Goal: Task Accomplishment & Management: Manage account settings

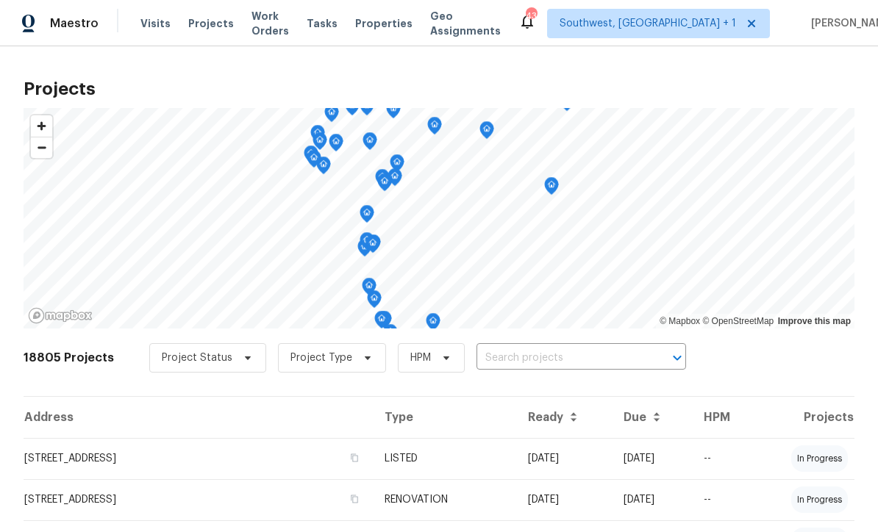
click at [149, 24] on span "Visits" at bounding box center [155, 23] width 30 height 15
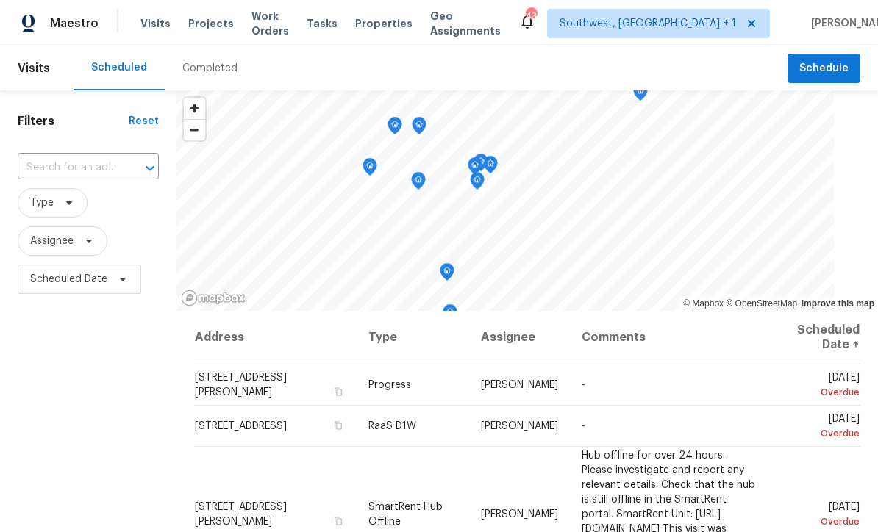
click at [40, 174] on input "text" at bounding box center [68, 168] width 100 height 23
type input "851 plac"
click at [40, 204] on li "851 Placid Lake Dr, Osprey, FL 34229" at bounding box center [89, 202] width 143 height 24
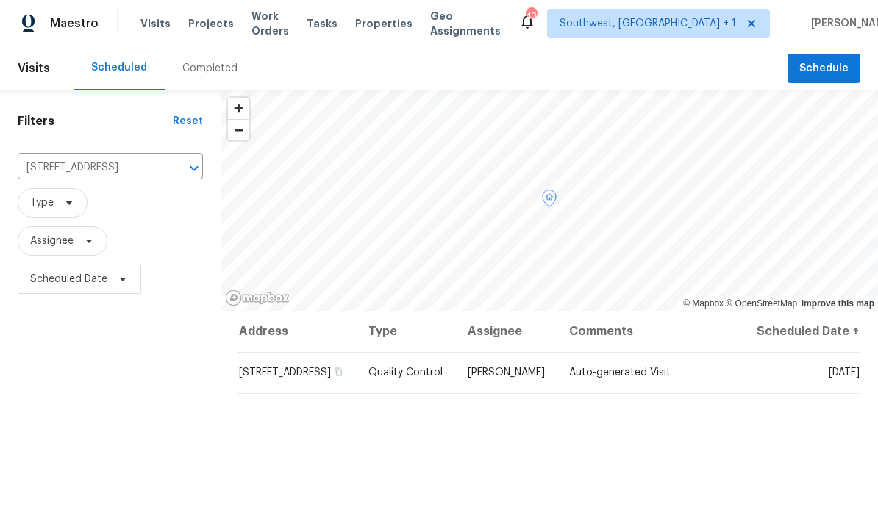
click at [0, 0] on icon at bounding box center [0, 0] width 0 height 0
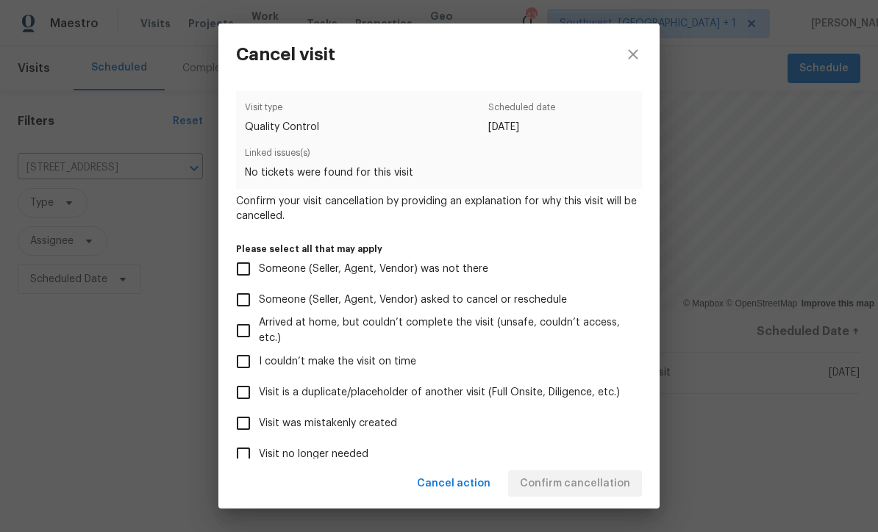
click at [257, 434] on input "Visit was mistakenly created" at bounding box center [243, 423] width 31 height 31
checkbox input "true"
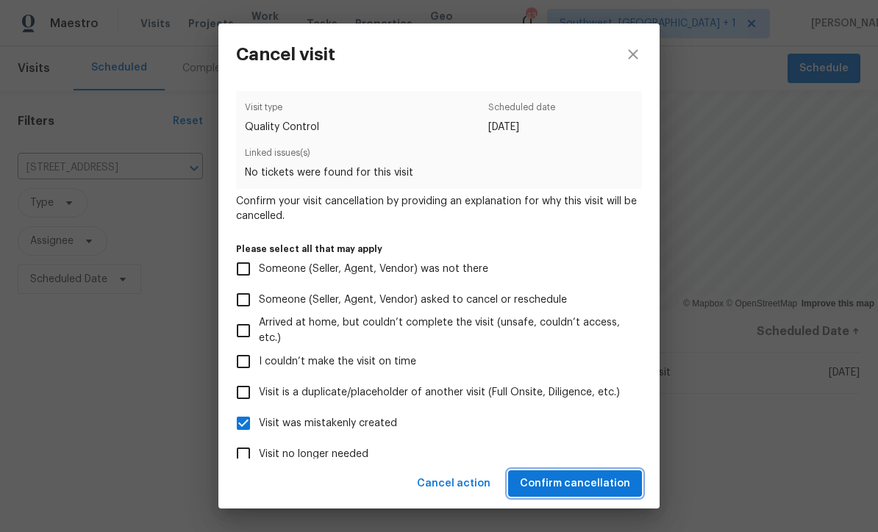
click at [582, 495] on button "Confirm cancellation" at bounding box center [575, 483] width 134 height 27
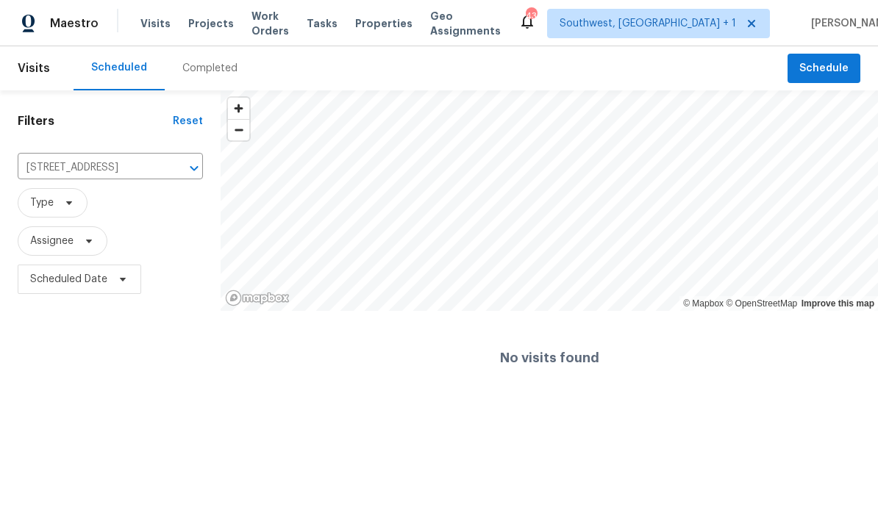
click at [72, 169] on input "851 Placid Lake Dr, Osprey, FL 34229" at bounding box center [90, 168] width 144 height 23
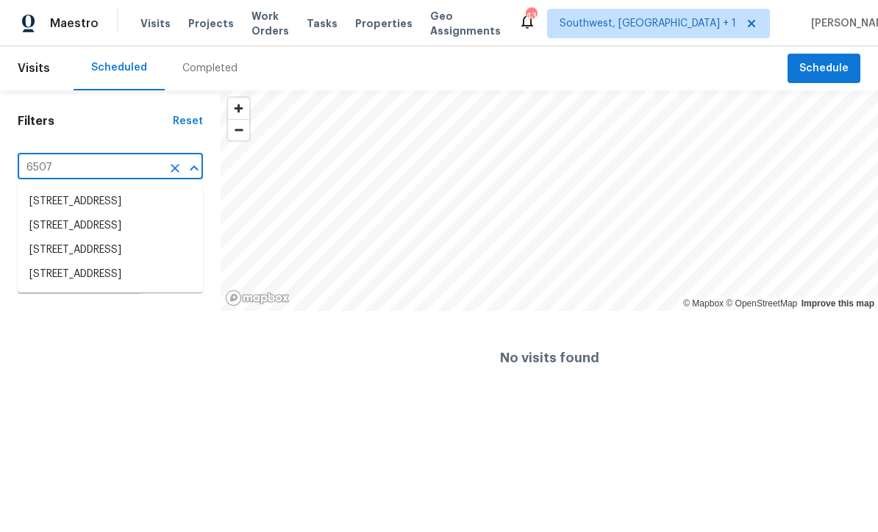
type input "6507 s"
click at [38, 198] on li "6507 Stone River Rd Apt 310, Bradenton, FL 34203" at bounding box center [110, 202] width 185 height 24
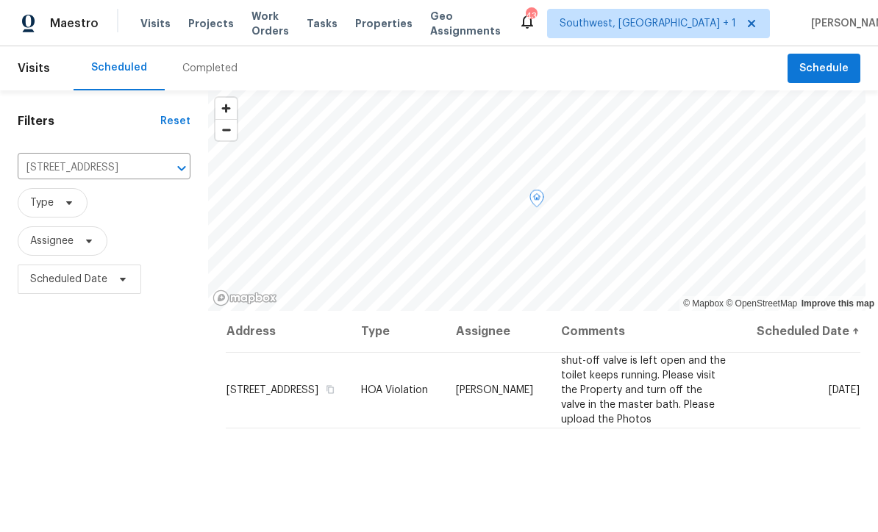
click at [0, 0] on icon at bounding box center [0, 0] width 0 height 0
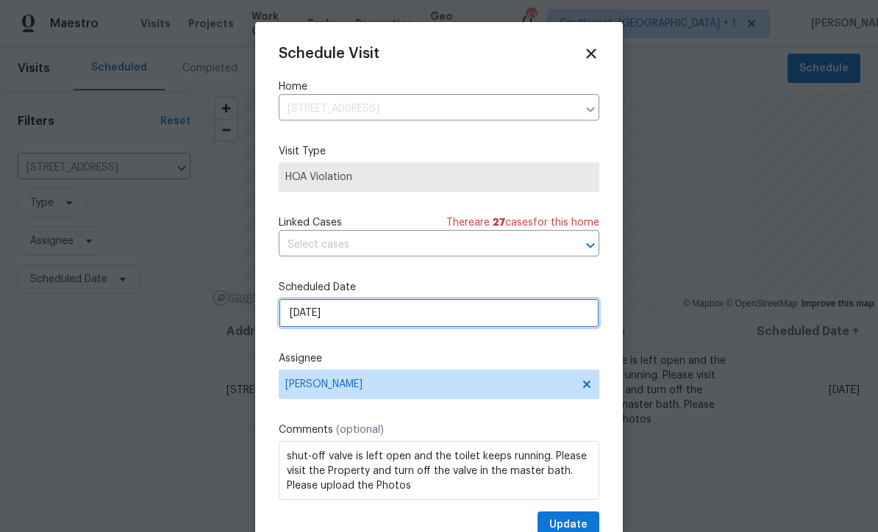
click at [401, 323] on input "8/30/2025" at bounding box center [439, 312] width 320 height 29
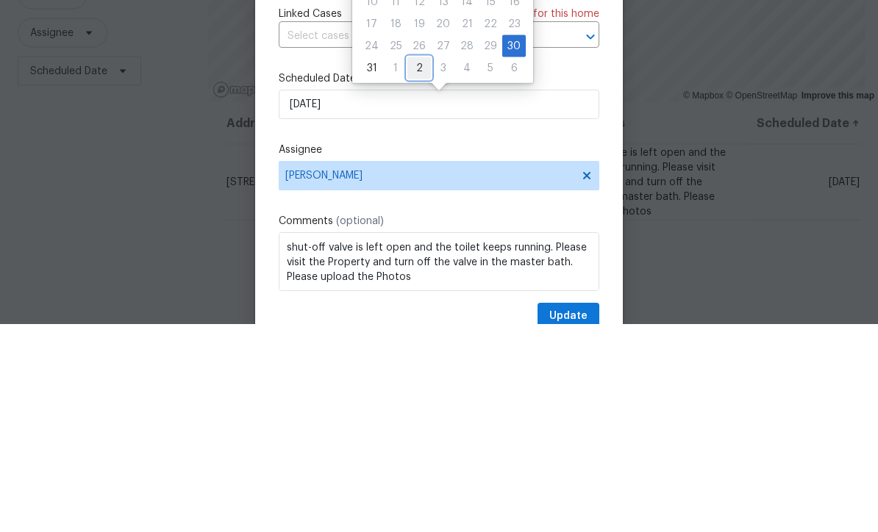
click at [418, 266] on div "2" at bounding box center [419, 276] width 24 height 21
type input "9/2/2025"
select select "8"
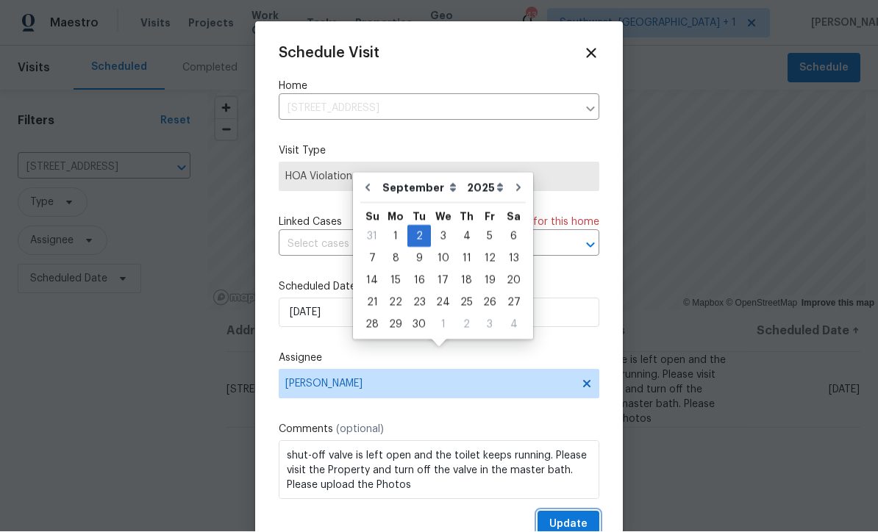
click at [584, 525] on span "Update" at bounding box center [568, 525] width 38 height 18
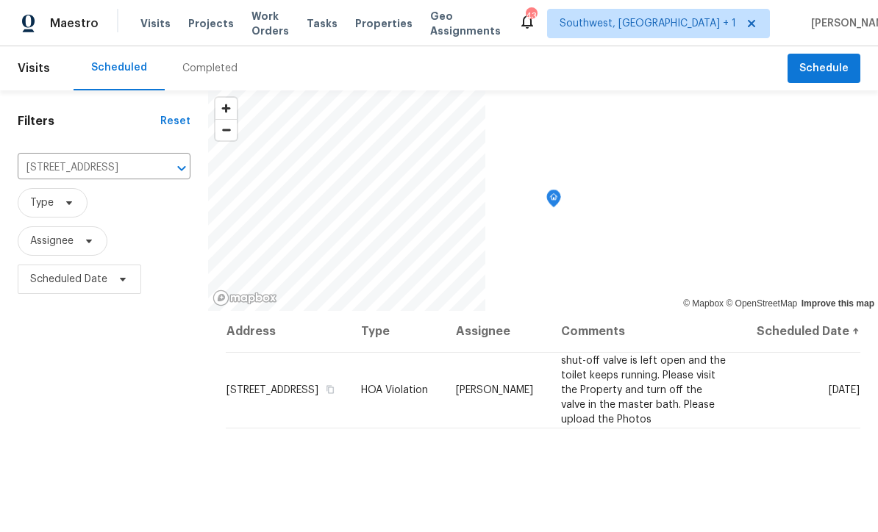
scroll to position [0, 0]
click at [88, 173] on input "6507 Stone River Rd Apt 310, Bradenton, FL 34203" at bounding box center [84, 168] width 132 height 23
click at [42, 160] on input "6507 Stone River Rd Apt 310, Bradenton, FL 34203" at bounding box center [84, 168] width 132 height 23
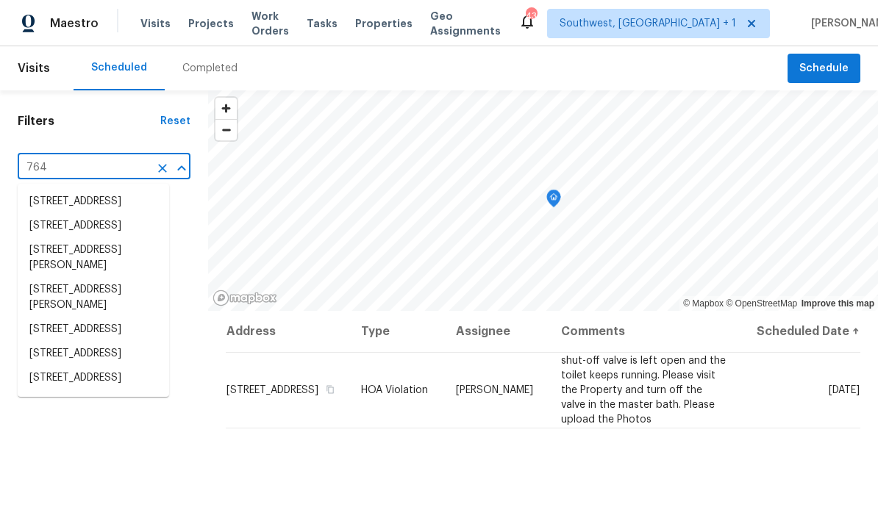
type input "764 3"
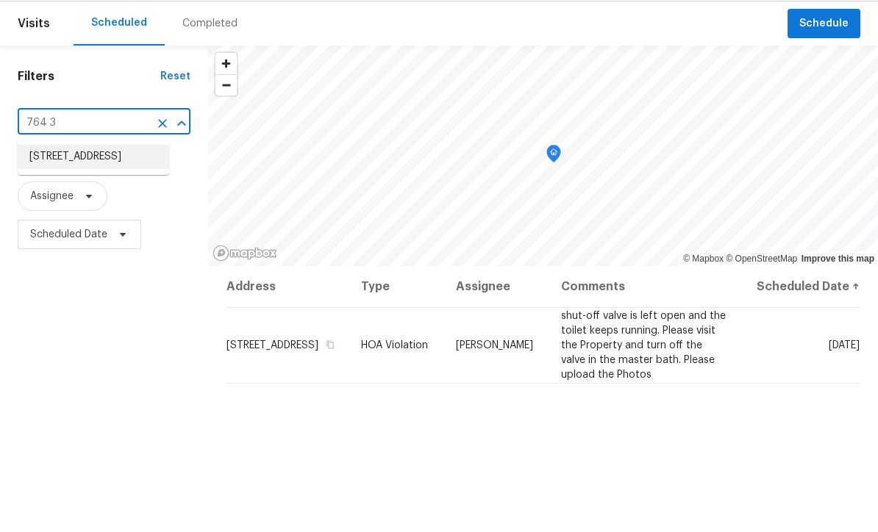
click at [38, 190] on li "764 34th St SE, Largo, FL 33771" at bounding box center [93, 202] width 151 height 24
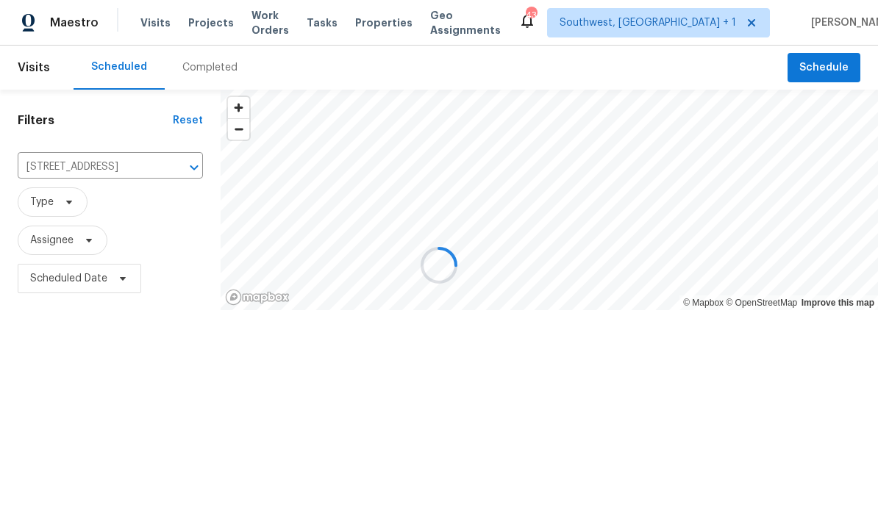
scroll to position [1, 0]
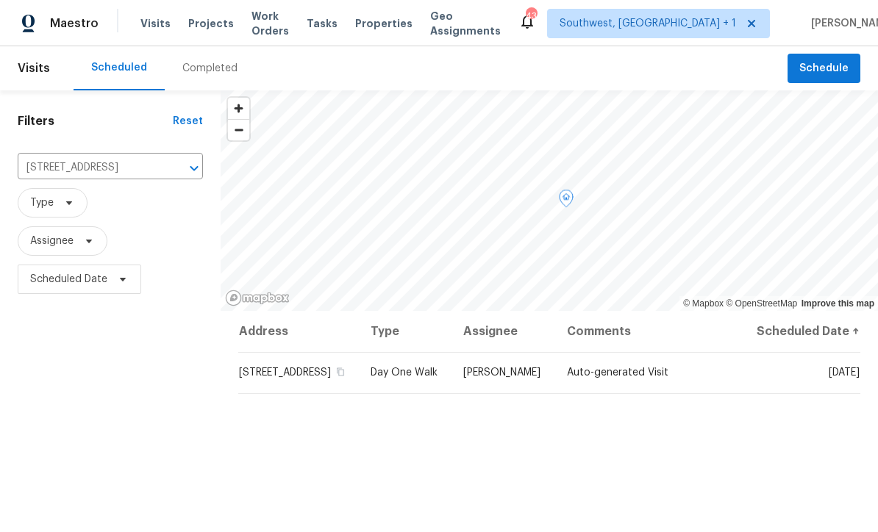
click at [0, 0] on icon at bounding box center [0, 0] width 0 height 0
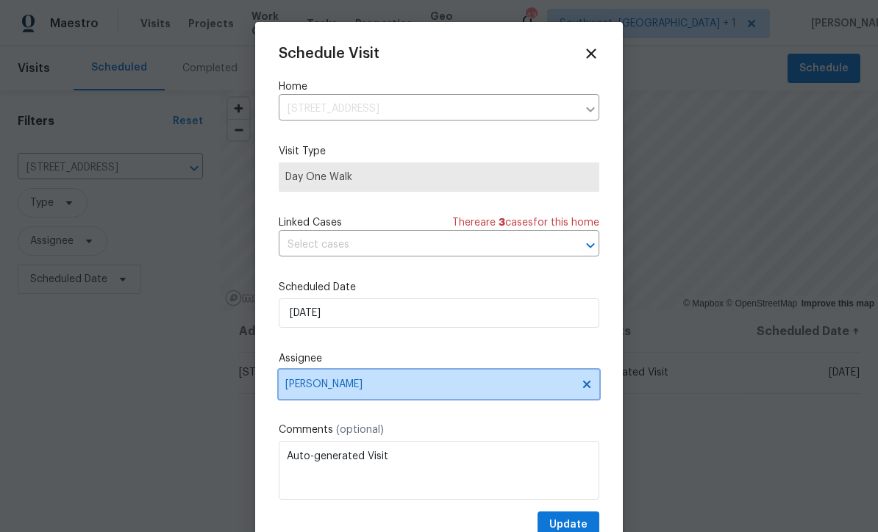
click at [399, 395] on span "Mat Smith" at bounding box center [439, 384] width 320 height 29
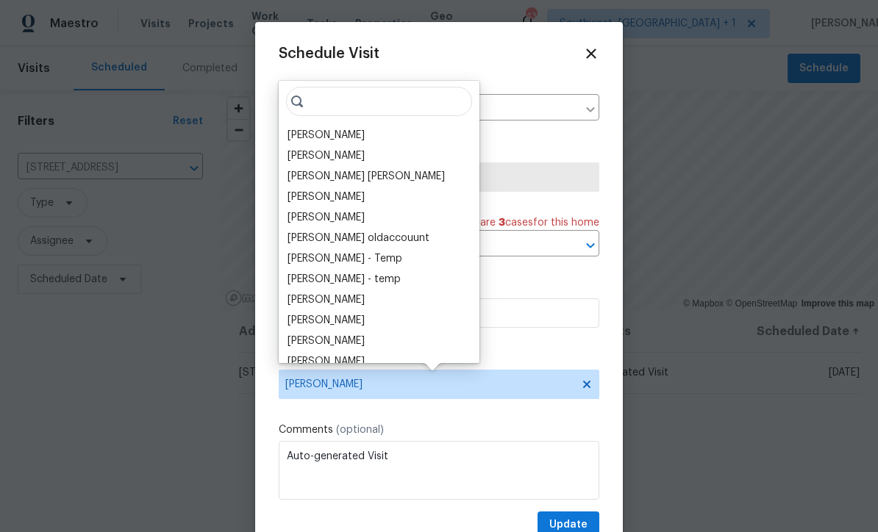
scroll to position [0, 0]
click at [301, 138] on div "[PERSON_NAME]" at bounding box center [325, 135] width 77 height 15
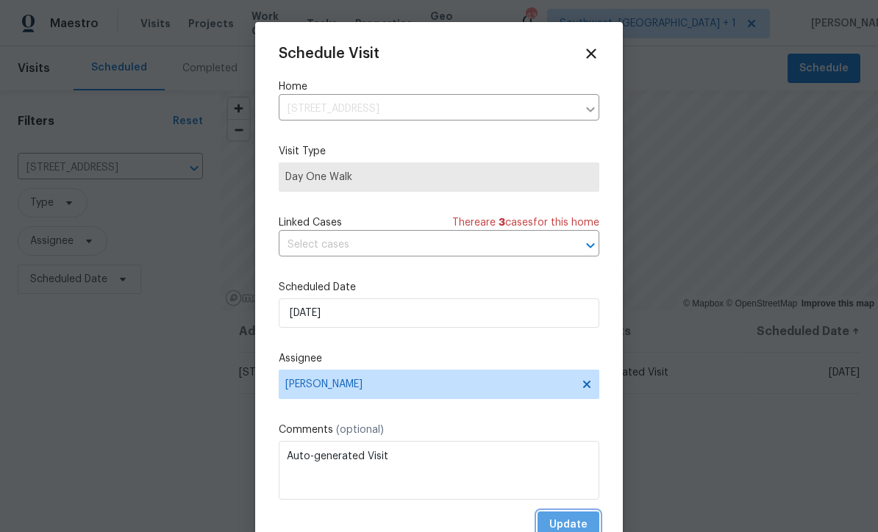
click at [584, 520] on span "Update" at bounding box center [568, 525] width 38 height 18
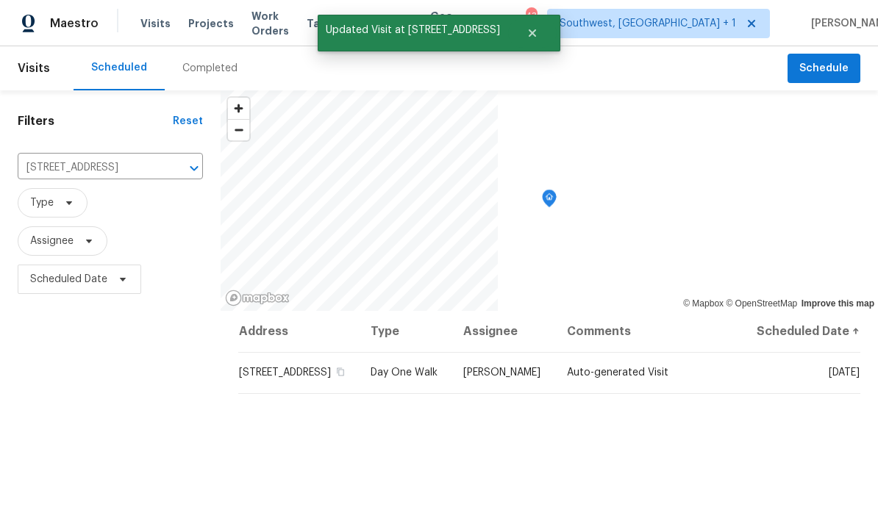
scroll to position [0, 0]
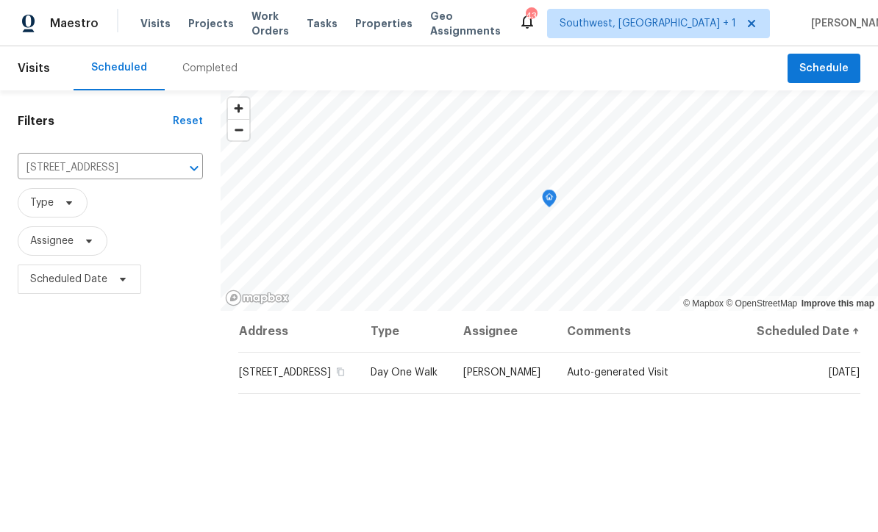
click at [35, 168] on input "764 34th St SE, Largo, FL 33771" at bounding box center [90, 168] width 144 height 23
type input "7019 10"
click at [44, 206] on li "7019 10th St S, Saint Petersburg, FL 33705" at bounding box center [110, 202] width 185 height 24
click at [45, 173] on input "7019 10th St S, Saint Petersburg, FL 33705" at bounding box center [90, 168] width 144 height 23
type input "1052 longfell"
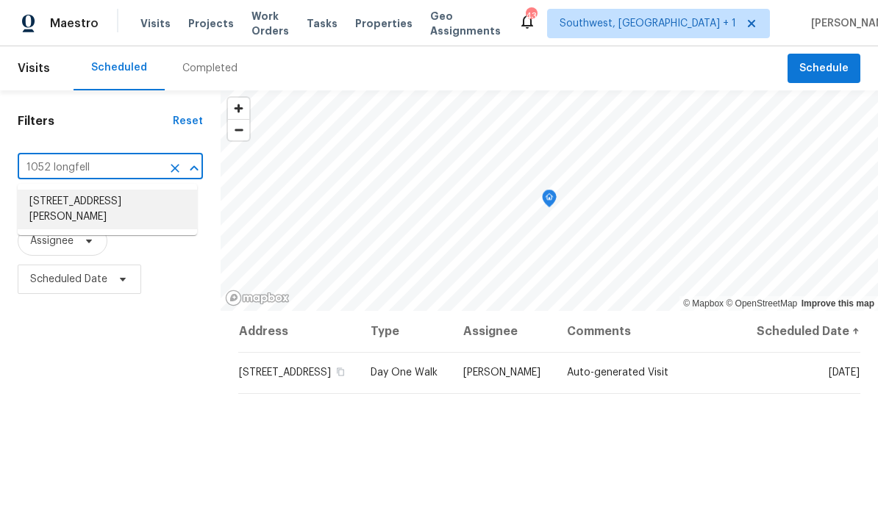
click at [39, 203] on li "1052 Longfellow Cir, Sarasota, FL 34243" at bounding box center [107, 210] width 179 height 40
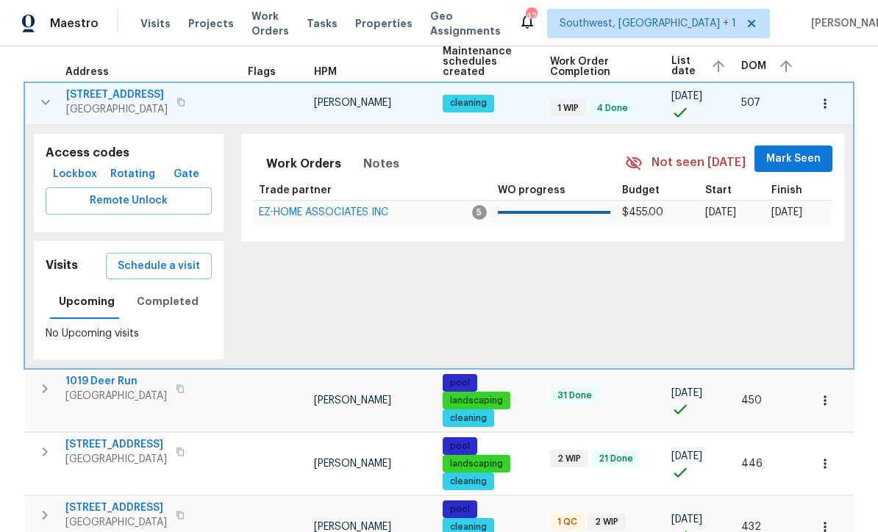
scroll to position [226, 0]
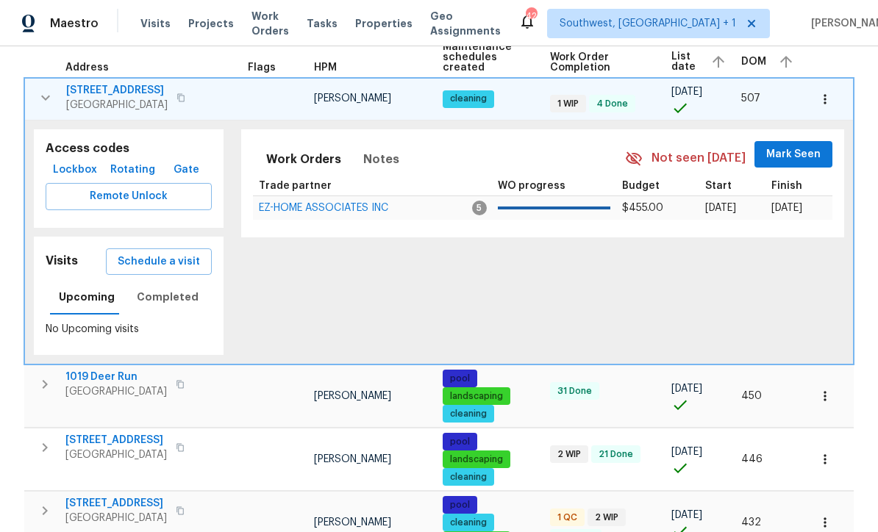
click at [43, 95] on icon "button" at bounding box center [46, 98] width 18 height 18
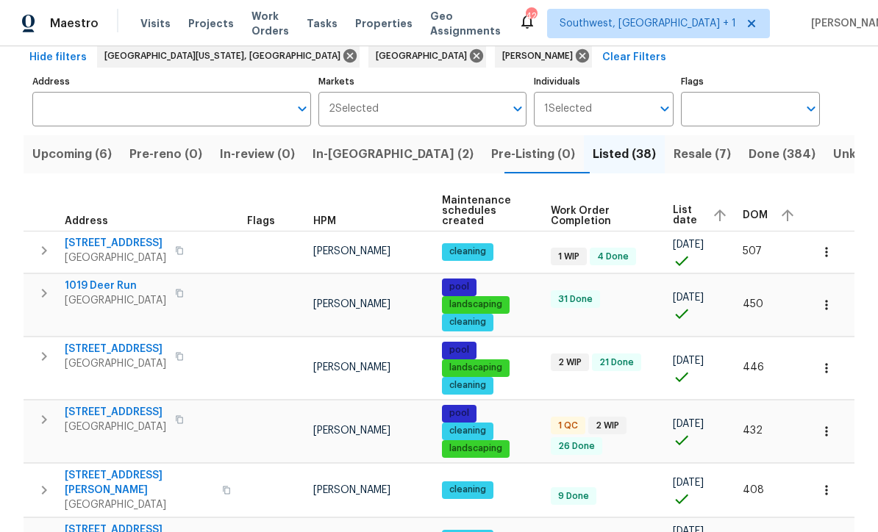
scroll to position [76, 0]
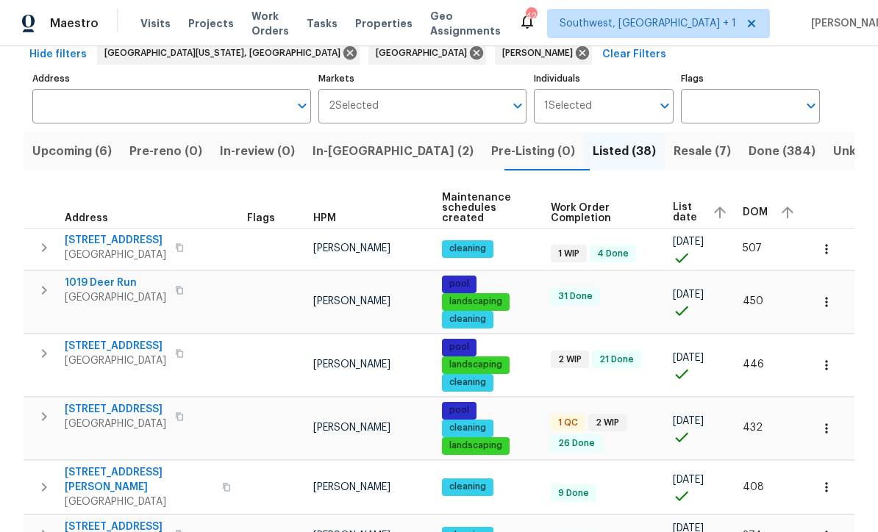
click at [673, 160] on span "Resale (7)" at bounding box center [701, 151] width 57 height 21
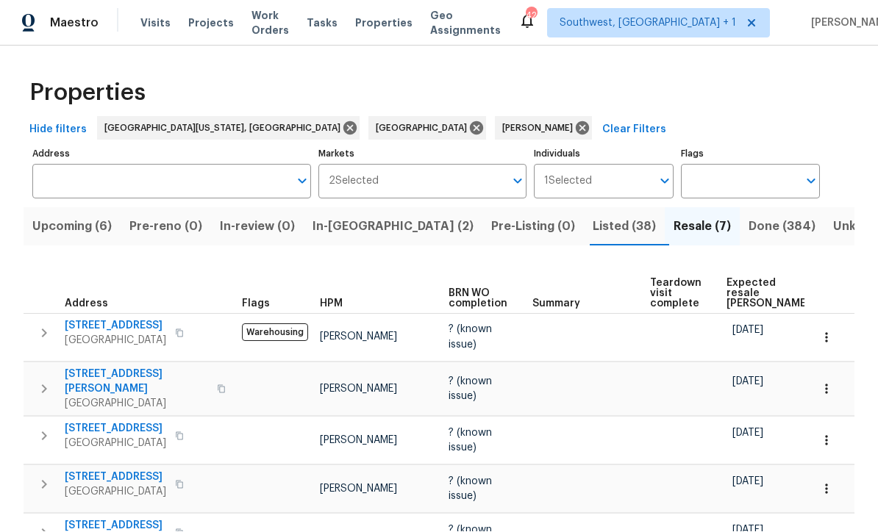
click at [338, 217] on span "In-reno (2)" at bounding box center [392, 227] width 161 height 21
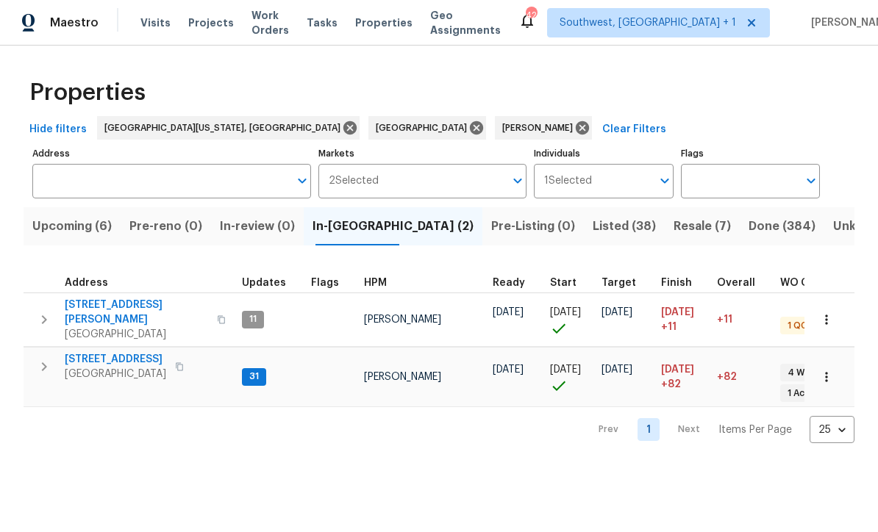
click at [84, 353] on span "[STREET_ADDRESS]" at bounding box center [115, 360] width 101 height 15
click at [54, 227] on span "Upcoming (6)" at bounding box center [71, 227] width 79 height 21
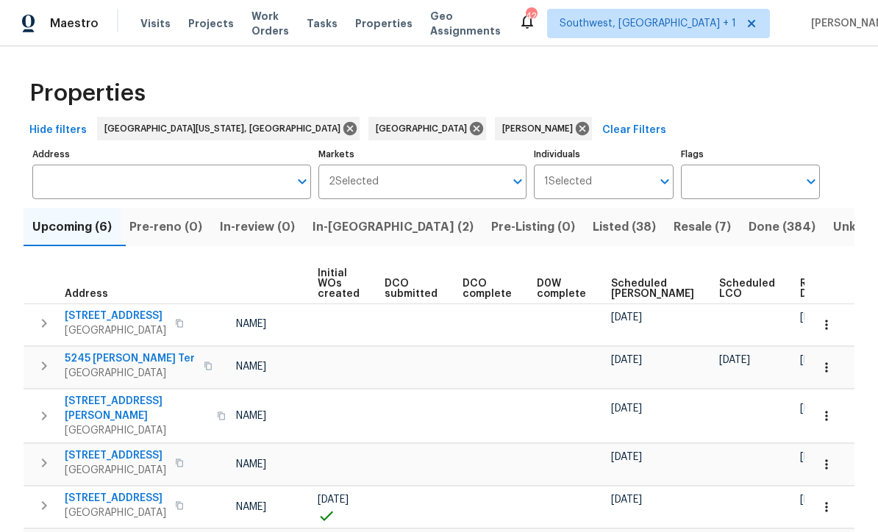
scroll to position [0, 105]
click at [800, 285] on span "Ready Date" at bounding box center [816, 289] width 32 height 21
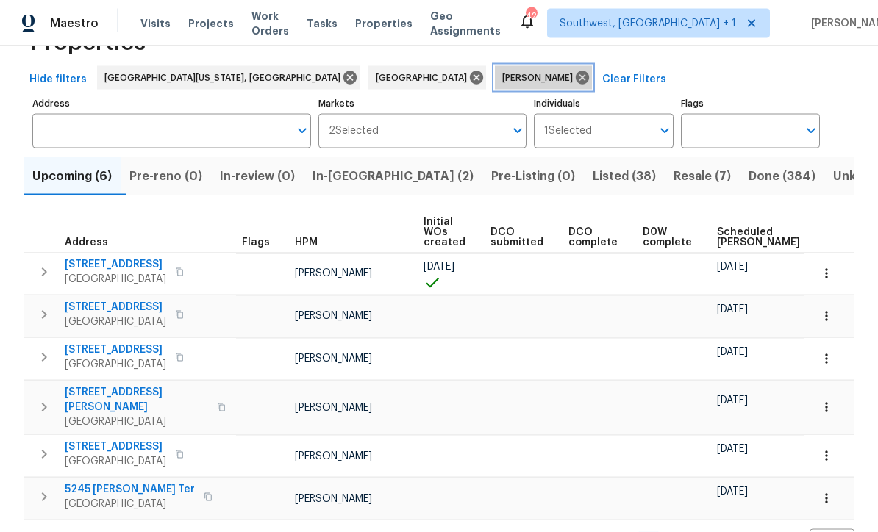
click at [574, 82] on icon at bounding box center [582, 78] width 16 height 16
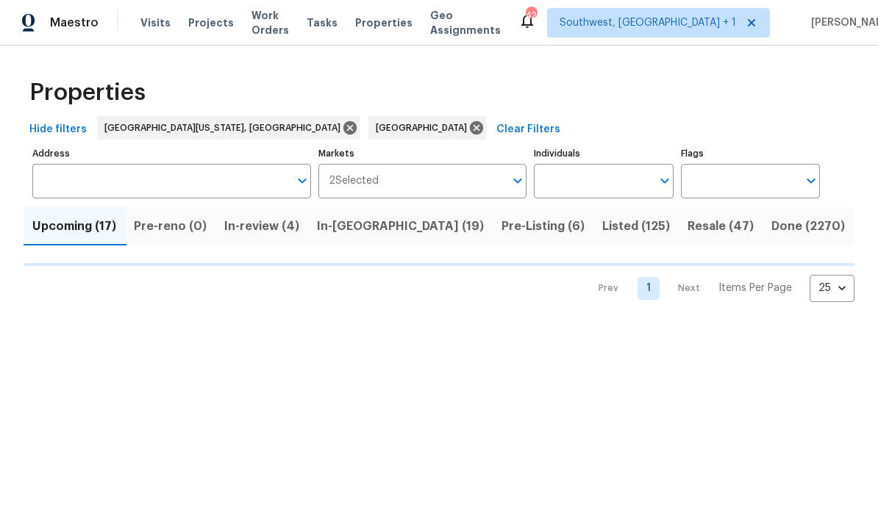
click at [605, 190] on input "Individuals" at bounding box center [592, 182] width 117 height 35
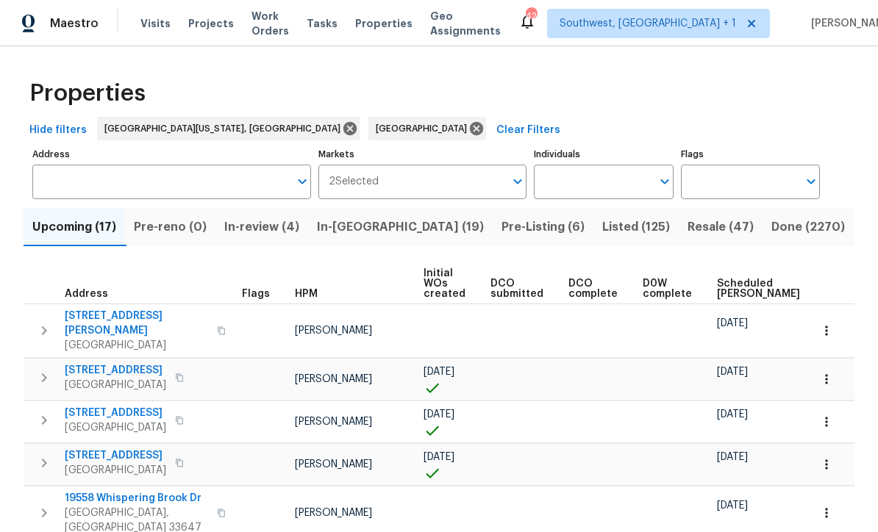
scroll to position [1, 0]
click at [615, 186] on input "Individuals" at bounding box center [592, 182] width 117 height 35
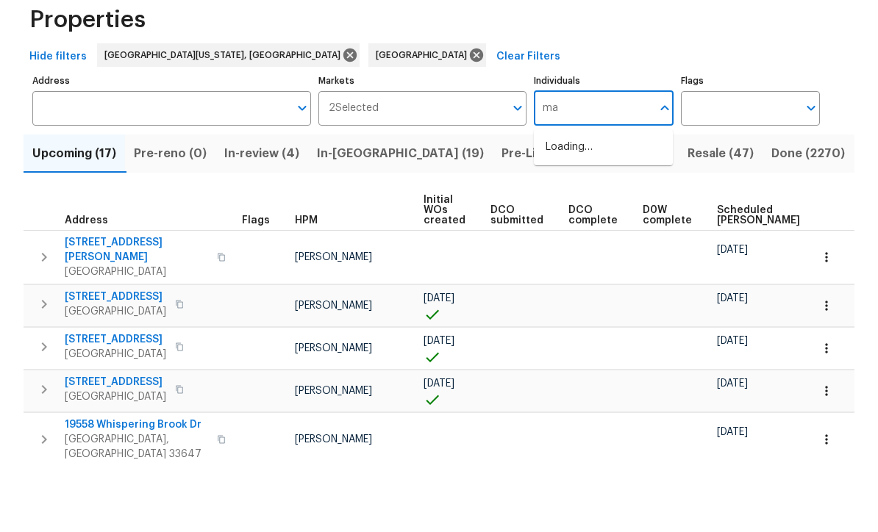
type input "mat"
click at [573, 213] on input "checkbox" at bounding box center [560, 228] width 31 height 31
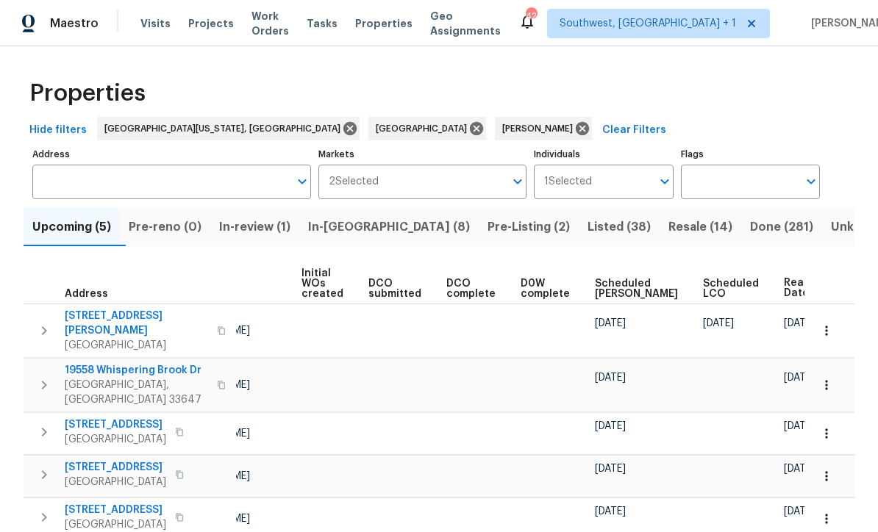
scroll to position [0, 121]
click at [576, 135] on icon at bounding box center [582, 128] width 13 height 13
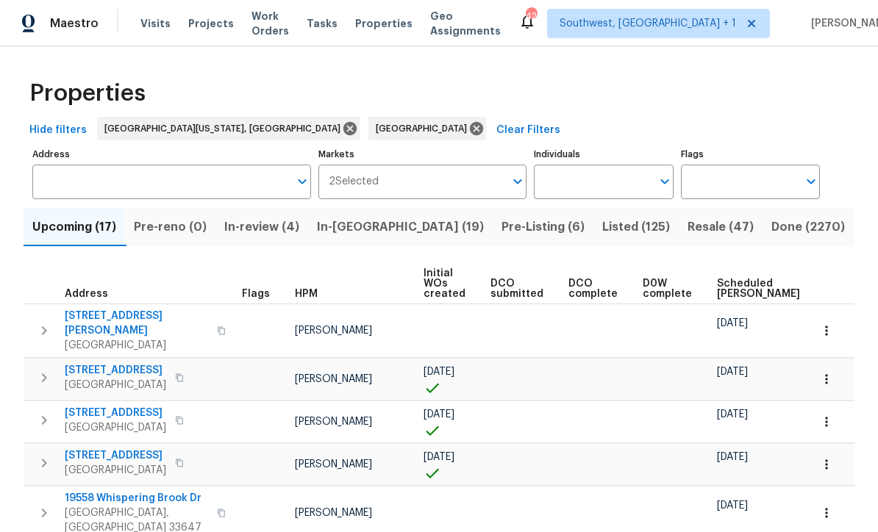
click at [601, 181] on input "Individuals" at bounding box center [592, 182] width 117 height 35
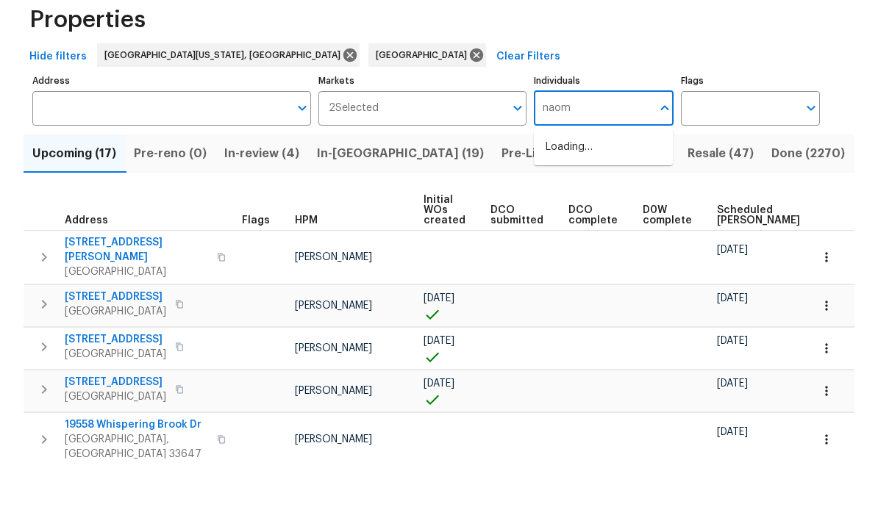
type input "naomi"
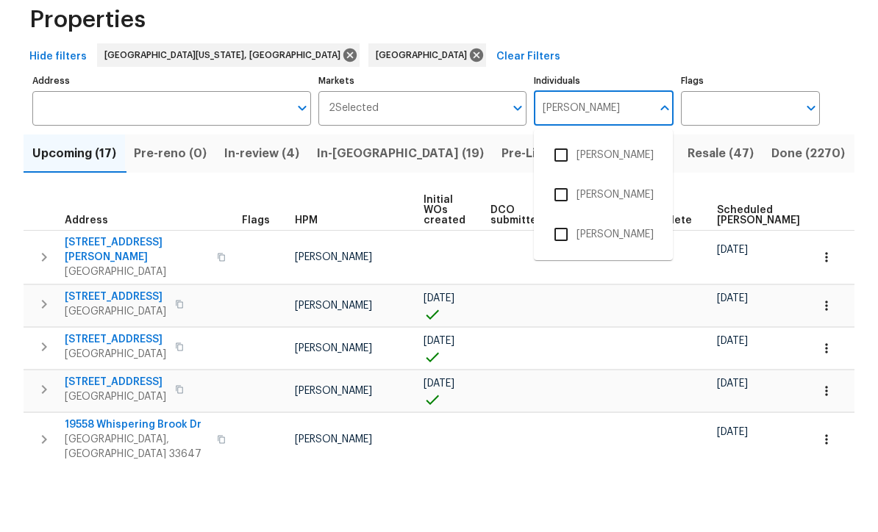
click at [559, 213] on input "checkbox" at bounding box center [560, 228] width 31 height 31
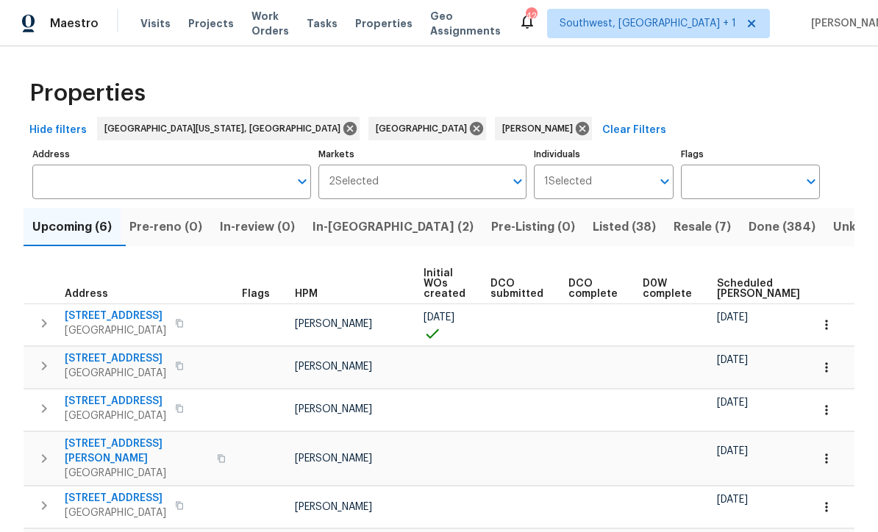
click at [592, 228] on span "Listed (38)" at bounding box center [623, 227] width 63 height 21
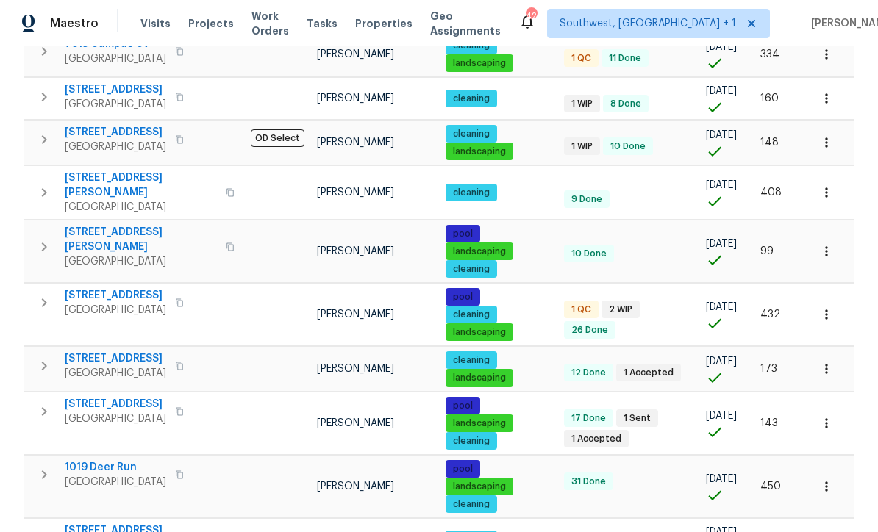
scroll to position [526, 0]
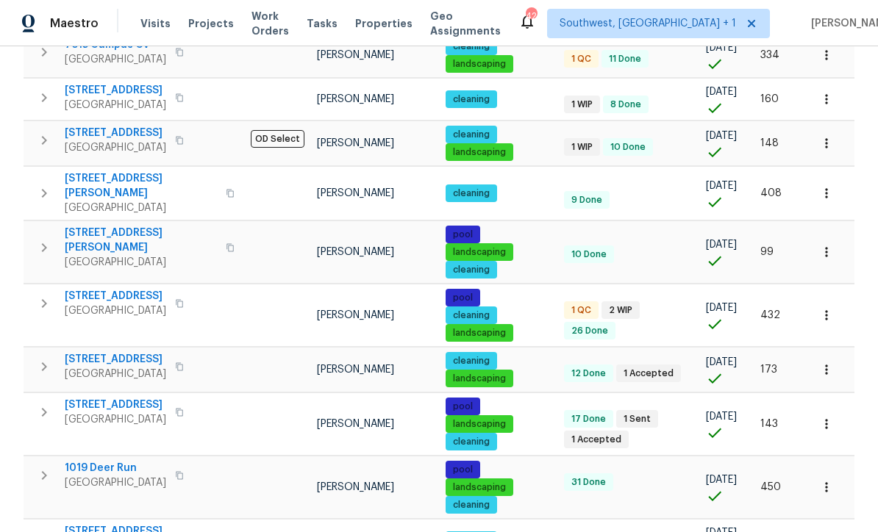
click at [837, 177] on button "button" at bounding box center [826, 193] width 32 height 32
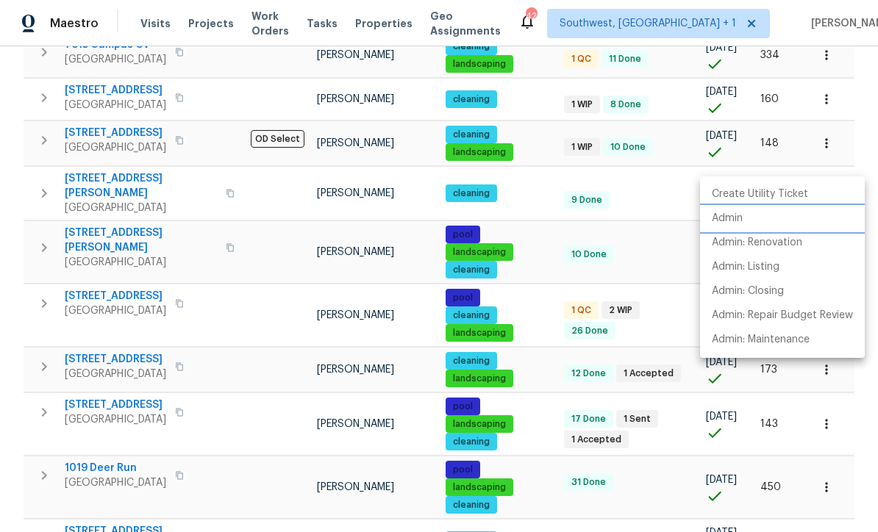
click at [736, 221] on p "Admin" at bounding box center [727, 218] width 31 height 15
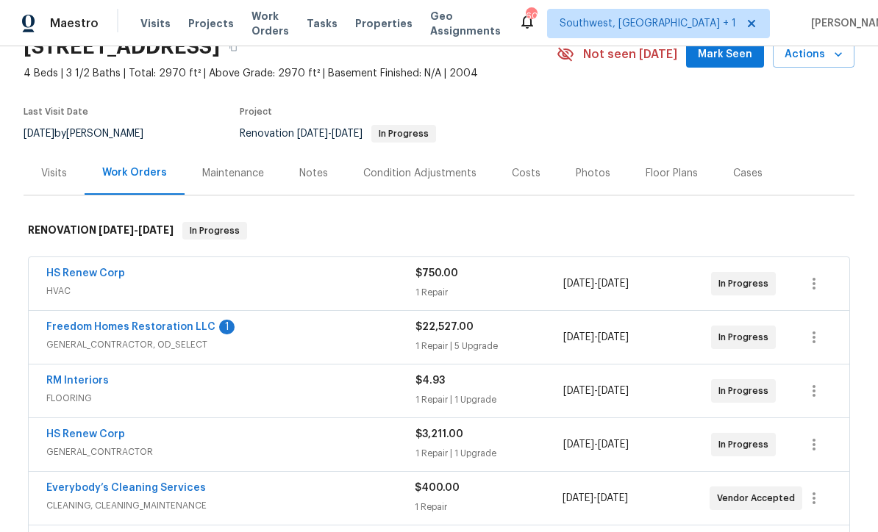
scroll to position [71, 0]
click at [87, 331] on link "Freedom Homes Restoration LLC" at bounding box center [130, 328] width 169 height 10
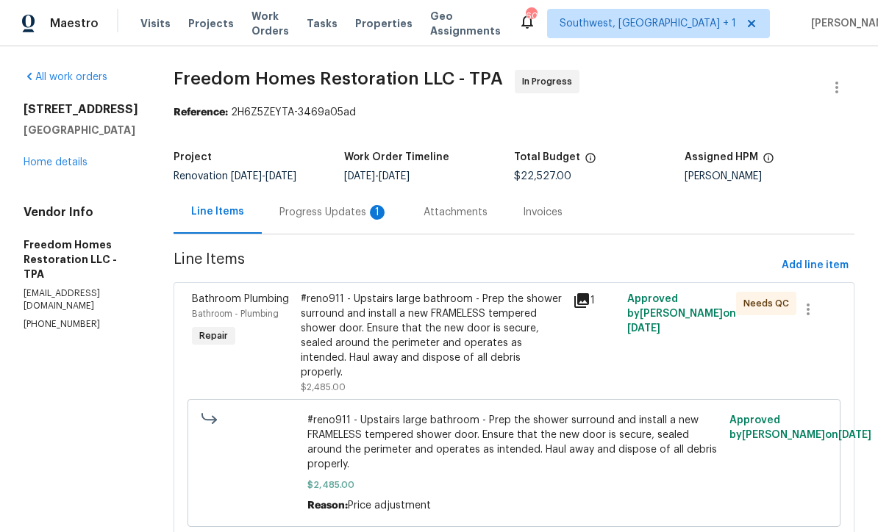
click at [303, 221] on div "Progress Updates 1" at bounding box center [334, 211] width 144 height 43
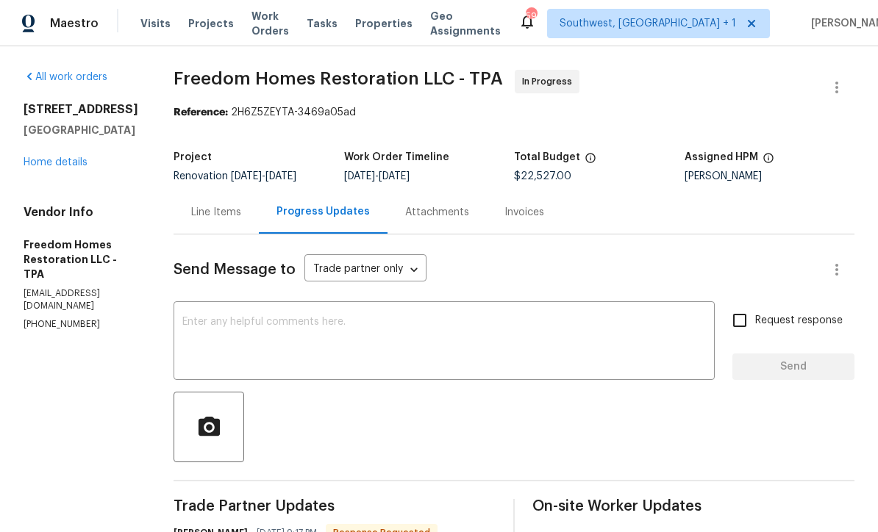
click at [50, 161] on link "Home details" at bounding box center [56, 162] width 64 height 10
